Goal: Task Accomplishment & Management: Manage account settings

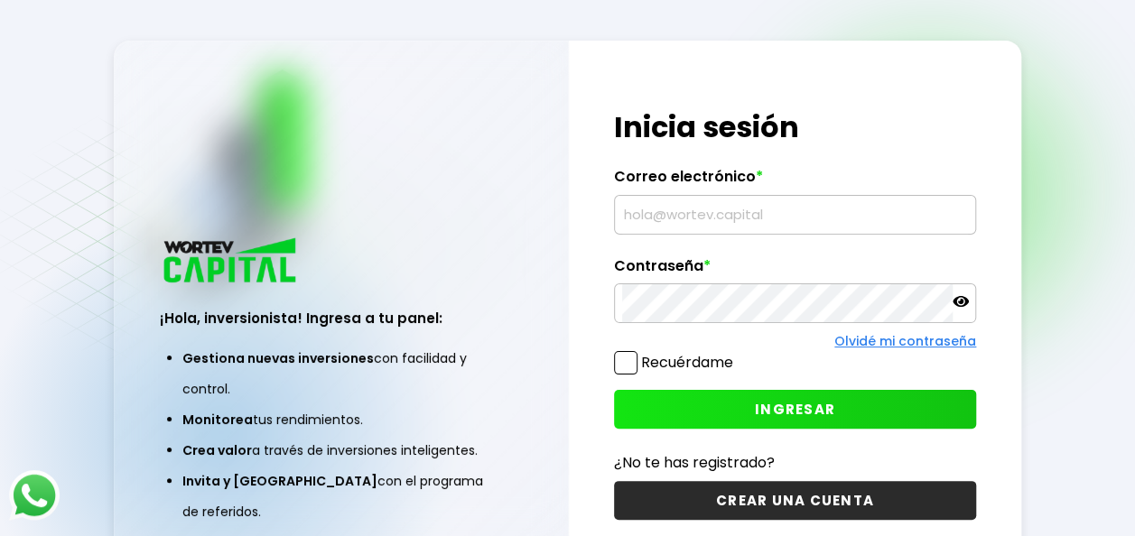
type input "[EMAIL_ADDRESS][DOMAIN_NAME]"
click at [684, 399] on button "INGRESAR" at bounding box center [795, 409] width 362 height 39
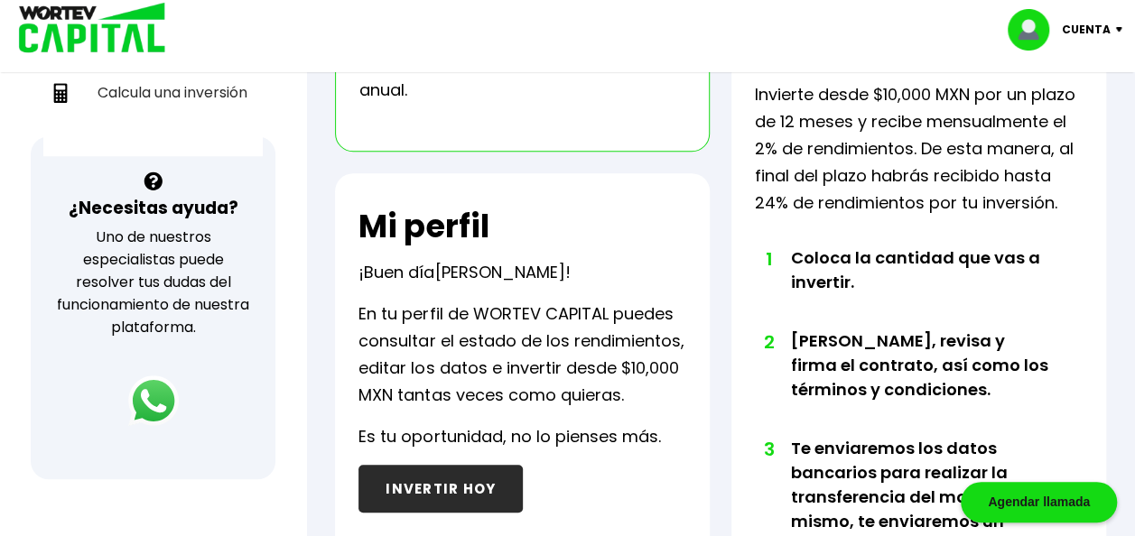
scroll to position [284, 0]
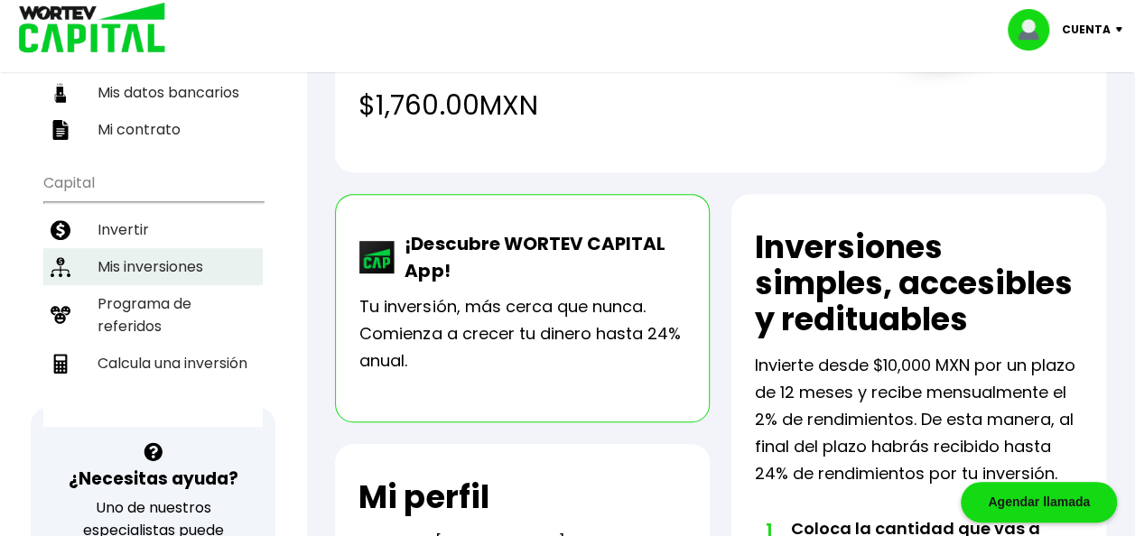
click at [166, 254] on li "Mis inversiones" at bounding box center [152, 266] width 219 height 37
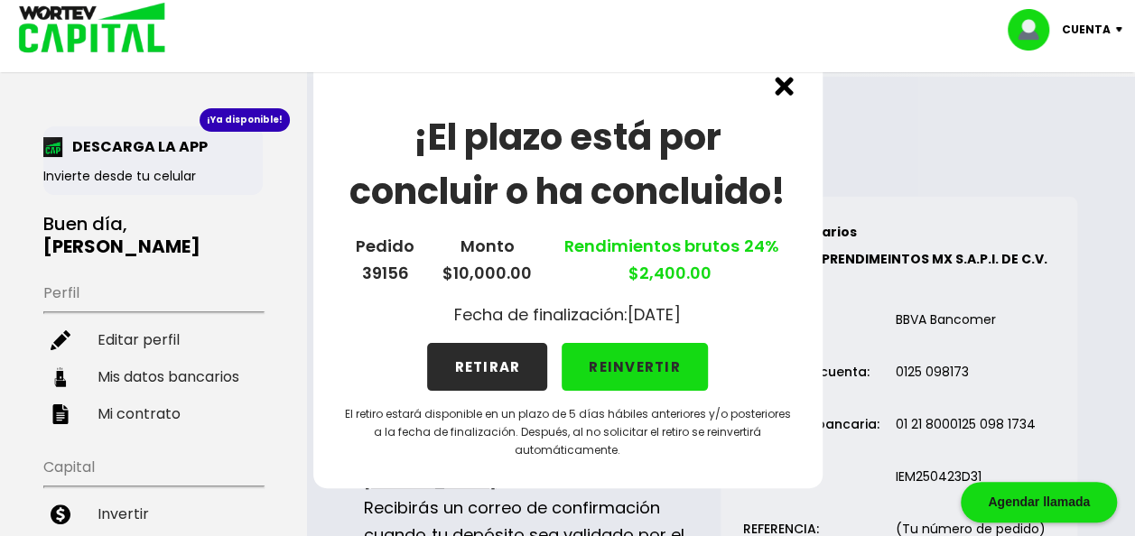
click at [470, 371] on button "RETIRAR" at bounding box center [487, 367] width 120 height 48
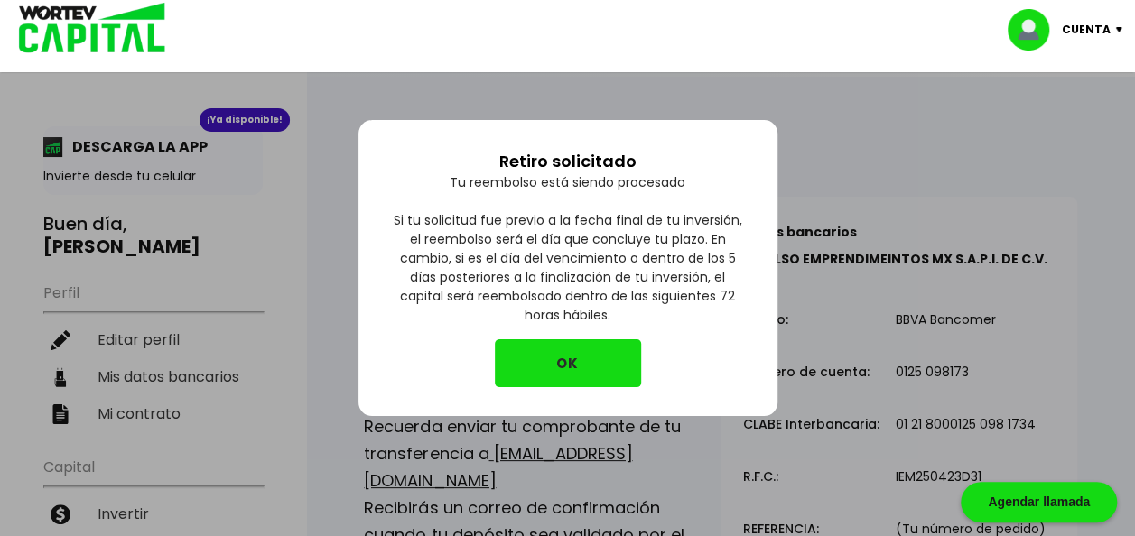
click at [566, 360] on button "OK" at bounding box center [568, 364] width 146 height 48
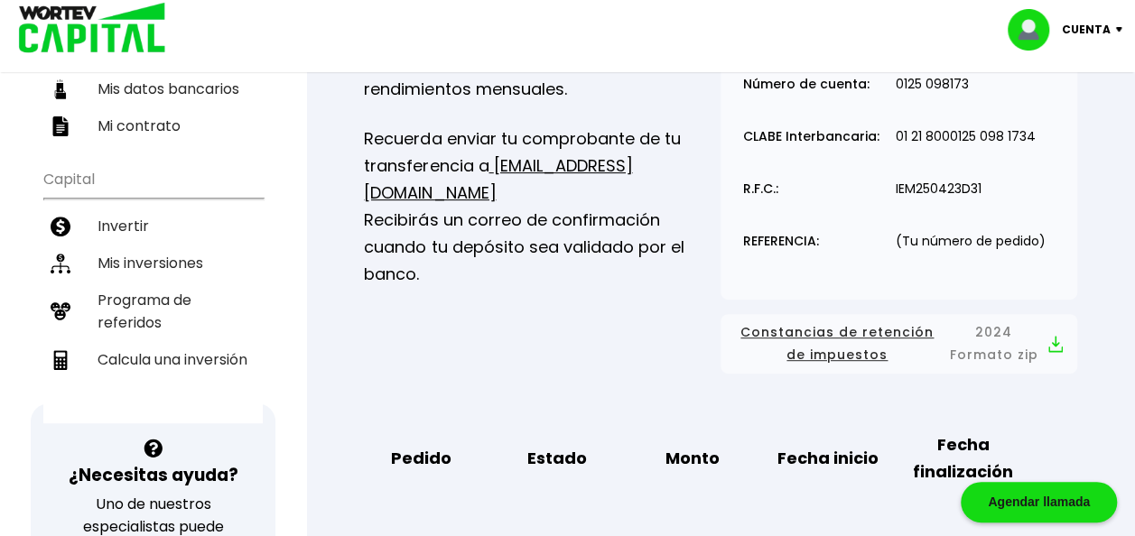
scroll to position [271, 0]
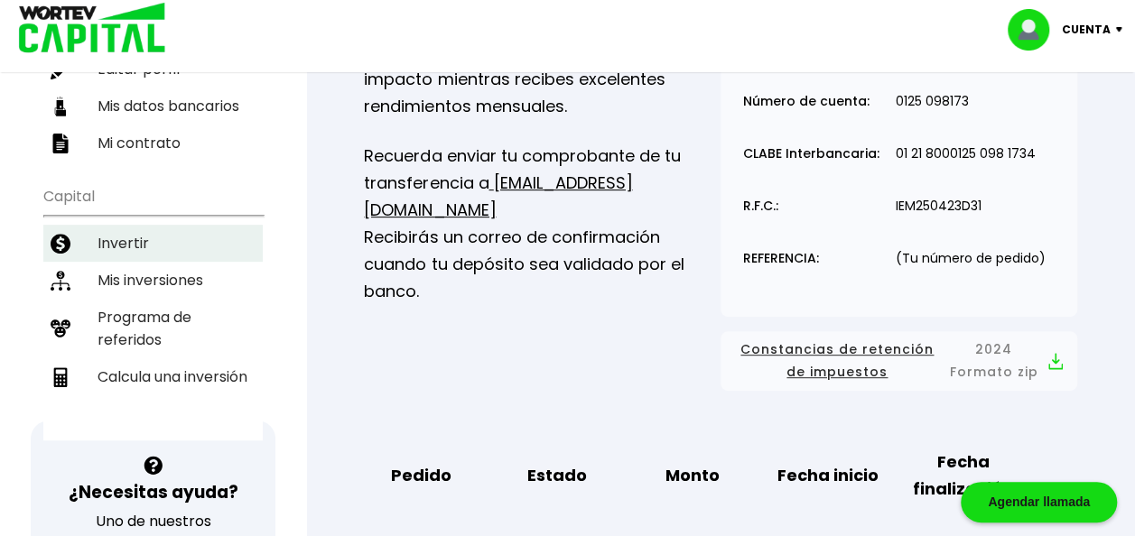
click at [159, 249] on li "Invertir" at bounding box center [152, 243] width 219 height 37
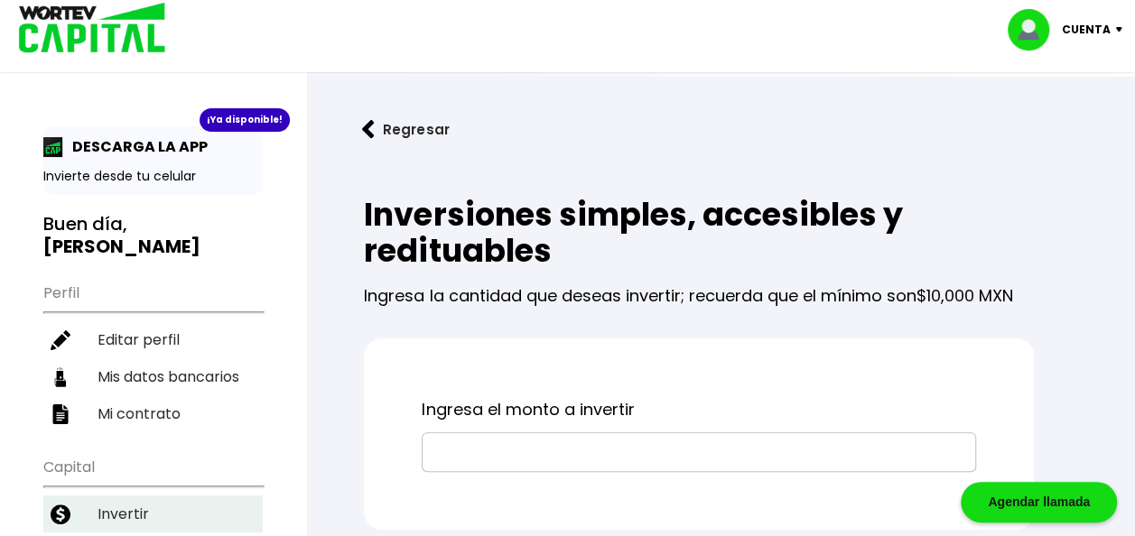
click at [159, 249] on h3 "Buen día, [PERSON_NAME]" at bounding box center [152, 235] width 219 height 45
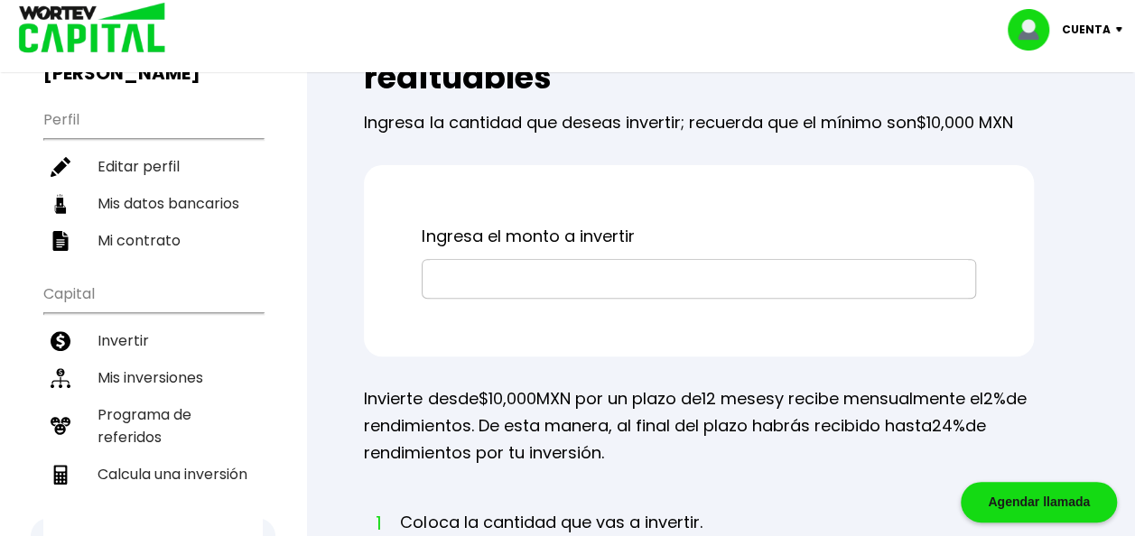
scroll to position [271, 0]
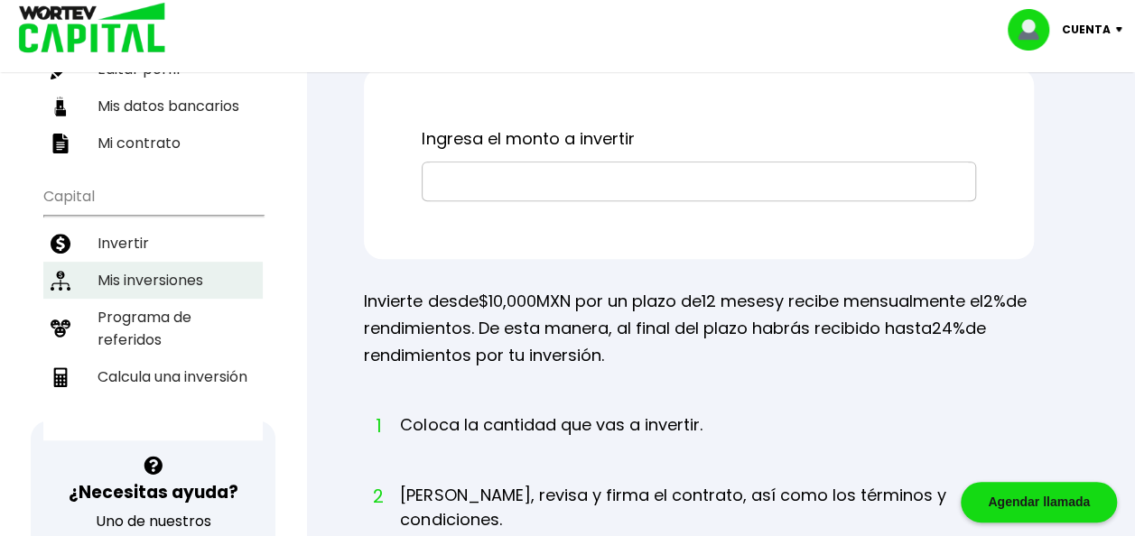
click at [155, 262] on li "Mis inversiones" at bounding box center [152, 280] width 219 height 37
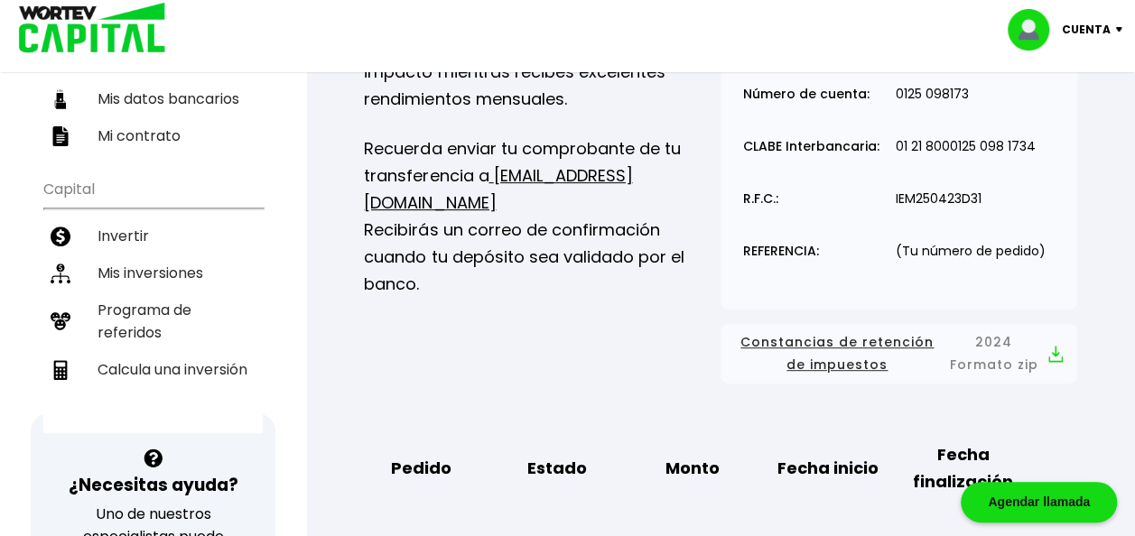
scroll to position [542, 0]
